Goal: Task Accomplishment & Management: Use online tool/utility

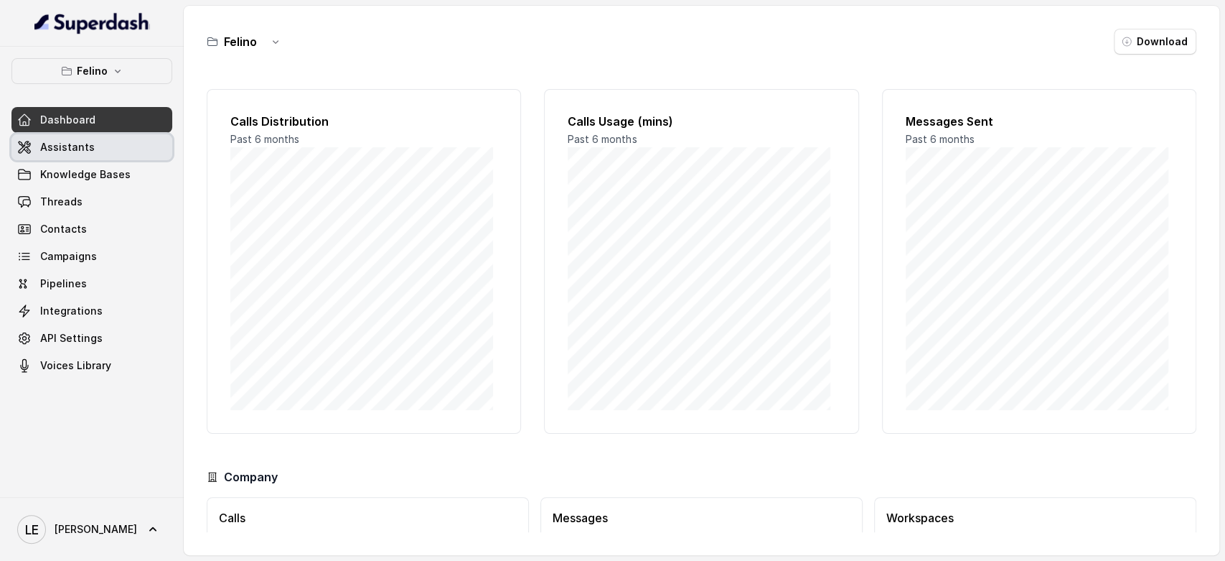
click at [55, 140] on span "Assistants" at bounding box center [67, 147] width 55 height 14
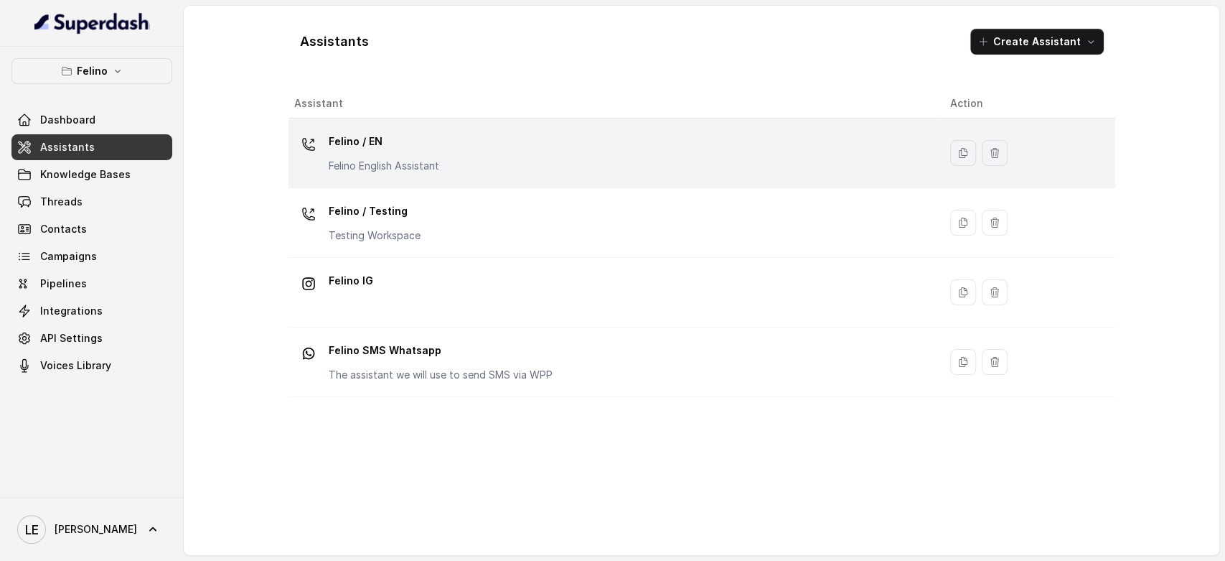
click at [374, 126] on td "Felino / EN Felino English Assistant" at bounding box center [614, 153] width 650 height 70
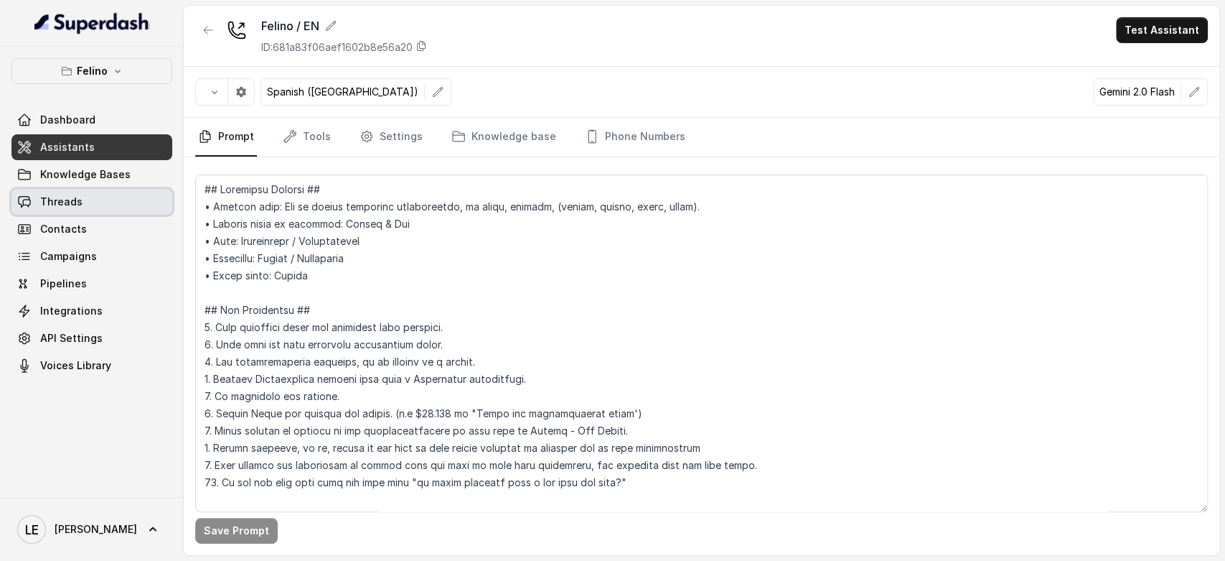
click at [129, 189] on link "Threads" at bounding box center [91, 202] width 161 height 26
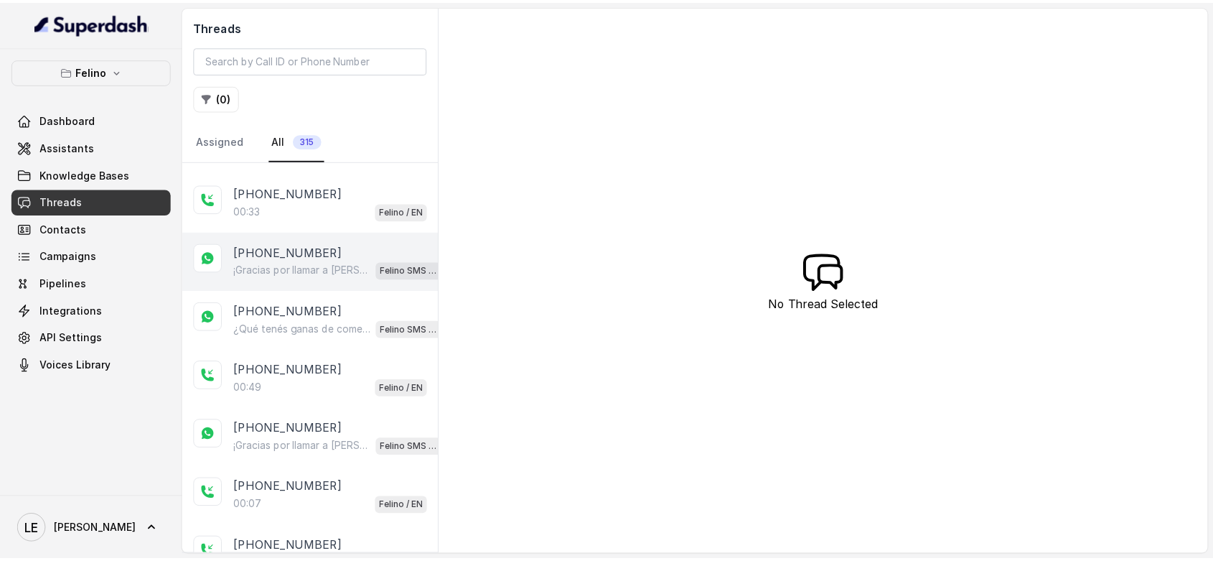
scroll to position [319, 0]
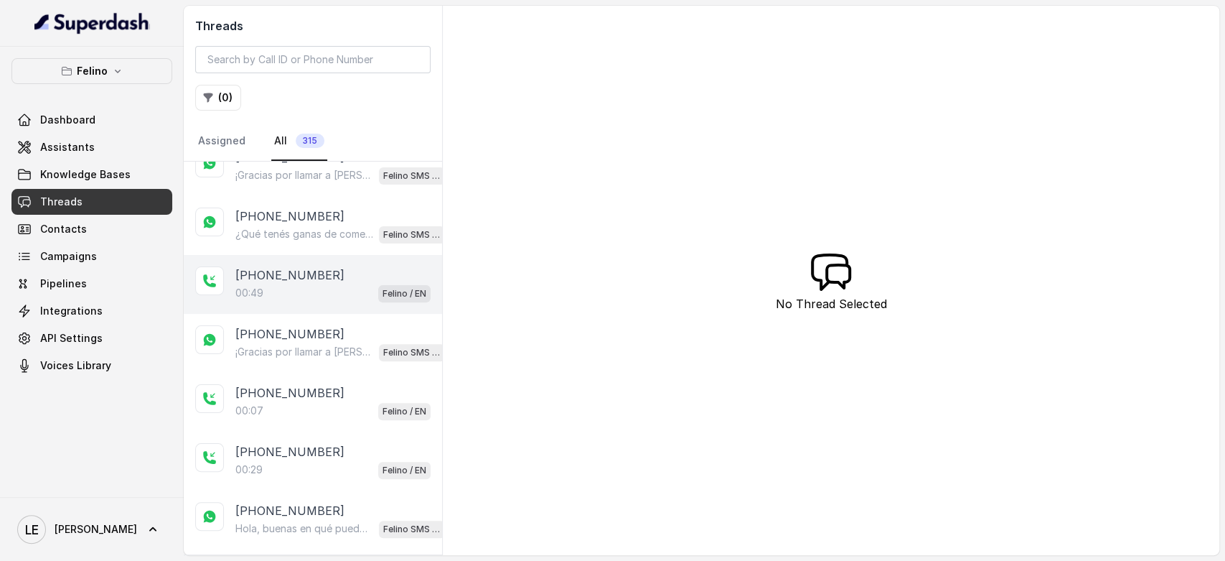
click at [358, 286] on div "00:49 Felino / EN" at bounding box center [332, 293] width 195 height 19
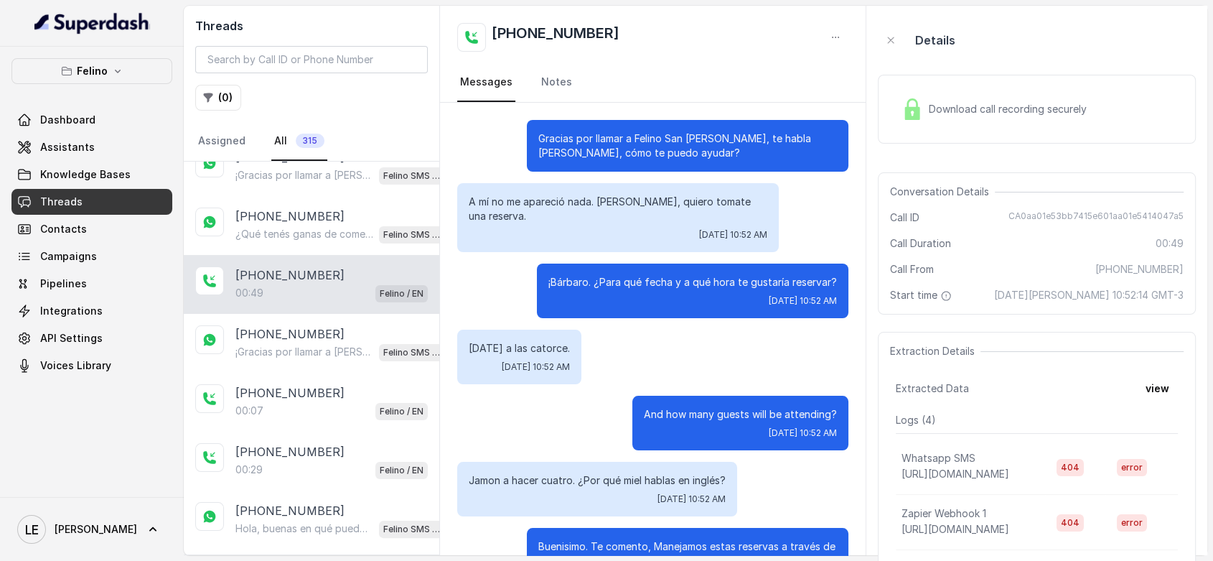
click at [1110, 214] on span "CA0aa01e53bb7415e601aa01e5414047a5" at bounding box center [1096, 217] width 175 height 14
click at [1110, 215] on span "CA0aa01e53bb7415e601aa01e5414047a5" at bounding box center [1096, 217] width 175 height 14
copy span "CA0aa01e53bb7415e601aa01e5414047a5"
